Goal: Task Accomplishment & Management: Use online tool/utility

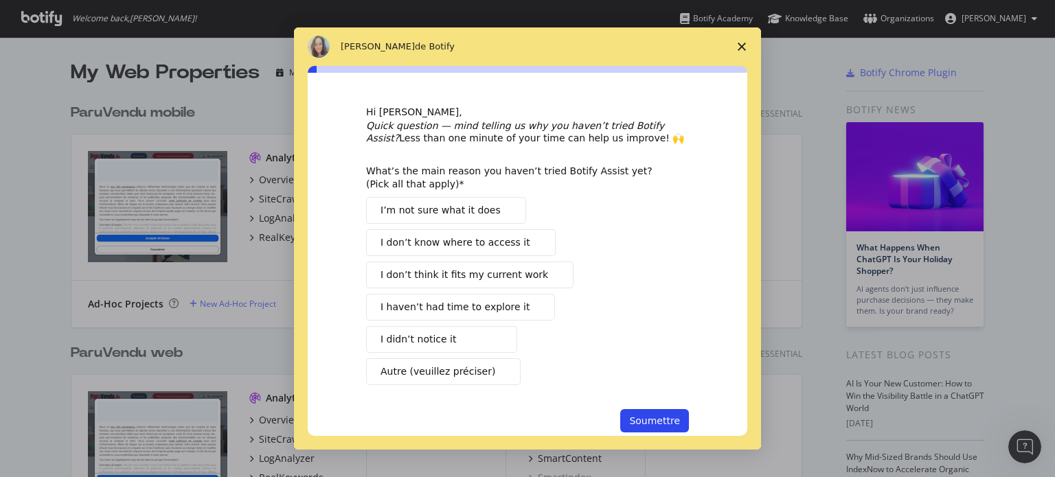
click at [739, 39] on span "Fermer l'enquête" at bounding box center [742, 46] width 38 height 38
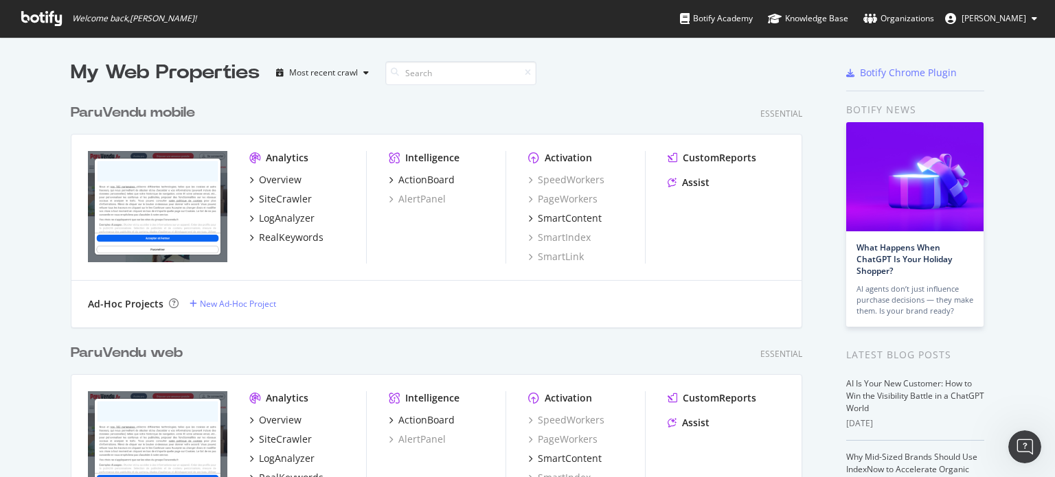
click at [148, 361] on div "ParuVendu web" at bounding box center [127, 353] width 112 height 20
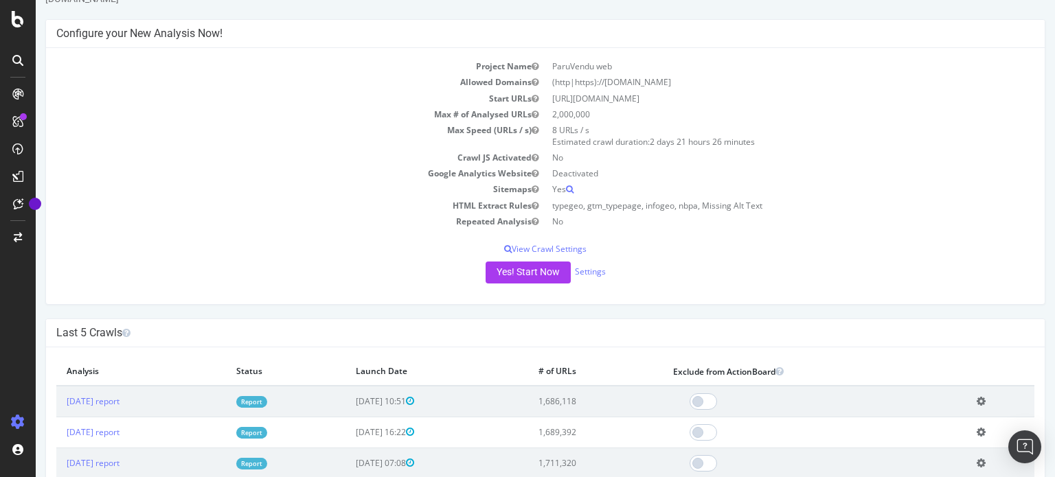
scroll to position [52, 0]
click at [516, 268] on button "Yes! Start Now" at bounding box center [528, 271] width 85 height 22
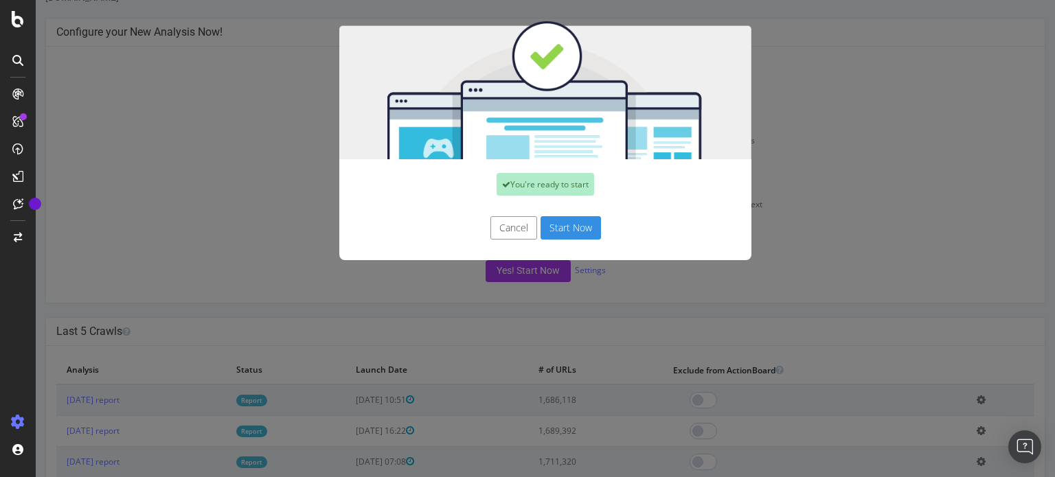
click at [556, 228] on button "Start Now" at bounding box center [571, 227] width 60 height 23
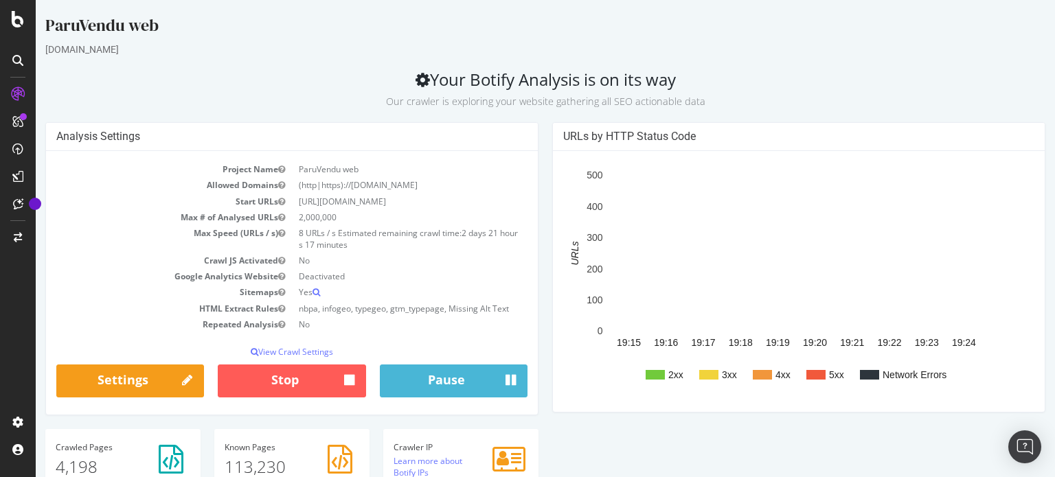
drag, startPoint x: 462, startPoint y: 249, endPoint x: 703, endPoint y: -83, distance: 411.0
